Goal: Go to known website: Go to known website

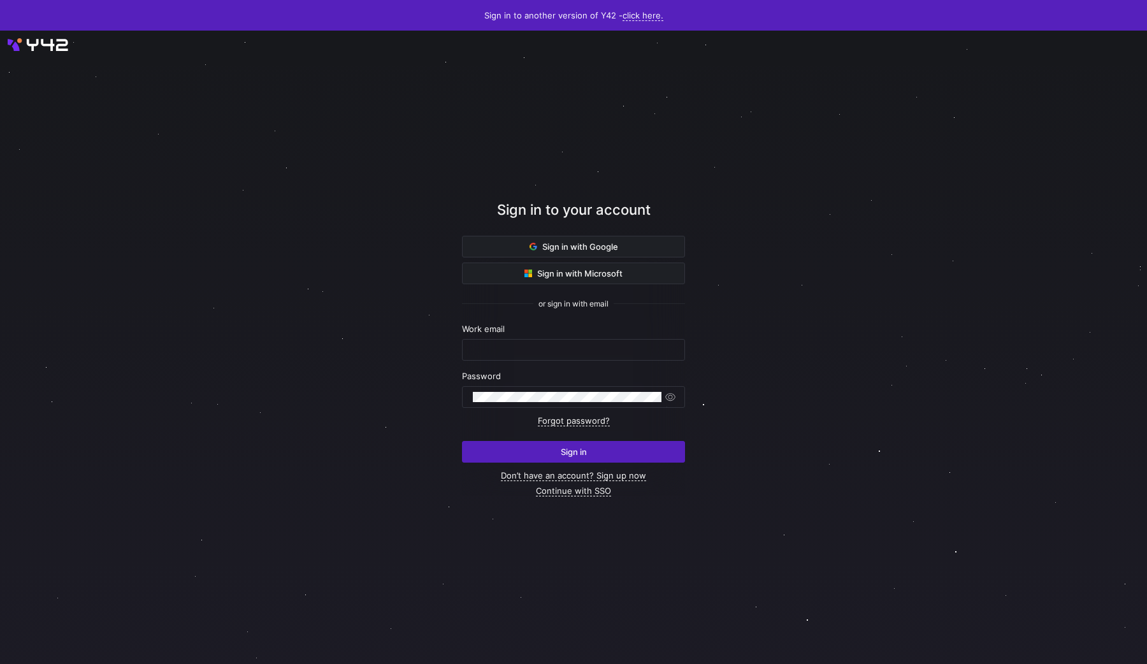
click at [41, 41] on div at bounding box center [573, 347] width 1147 height 633
click at [20, 41] on div at bounding box center [573, 347] width 1147 height 633
click at [638, 15] on link "click here." at bounding box center [642, 15] width 41 height 11
click at [640, 34] on span "V1" at bounding box center [637, 34] width 15 height 10
click at [636, 15] on link "click here." at bounding box center [642, 15] width 41 height 11
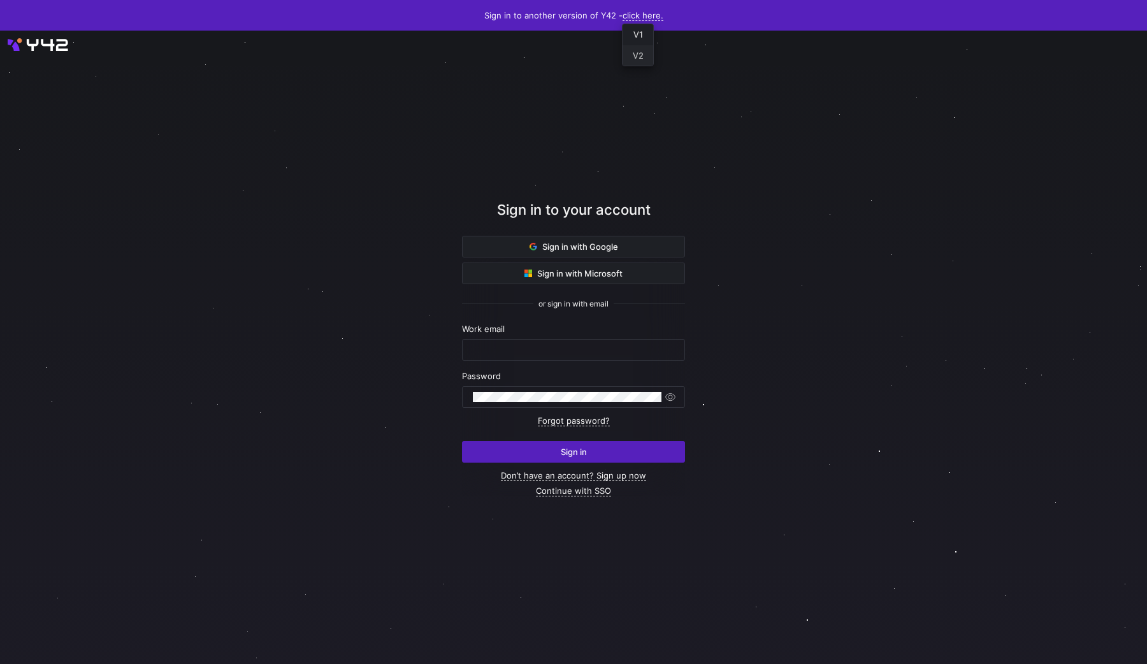
click at [635, 48] on link "V2" at bounding box center [637, 55] width 31 height 20
click at [638, 13] on link "click here." at bounding box center [642, 15] width 41 height 11
click at [639, 54] on span "V2" at bounding box center [637, 55] width 15 height 10
click at [639, 54] on div at bounding box center [573, 347] width 1147 height 633
